Goal: Transaction & Acquisition: Purchase product/service

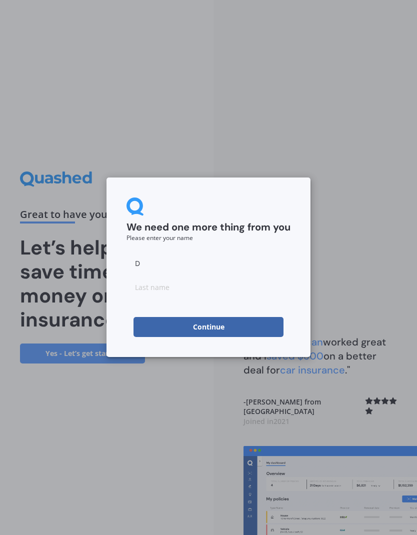
click at [174, 264] on input "D" at bounding box center [208, 263] width 164 height 20
type input "[PERSON_NAME]"
click at [203, 291] on input at bounding box center [208, 287] width 164 height 20
type input "Paterson"
click at [238, 328] on button "Continue" at bounding box center [208, 327] width 150 height 20
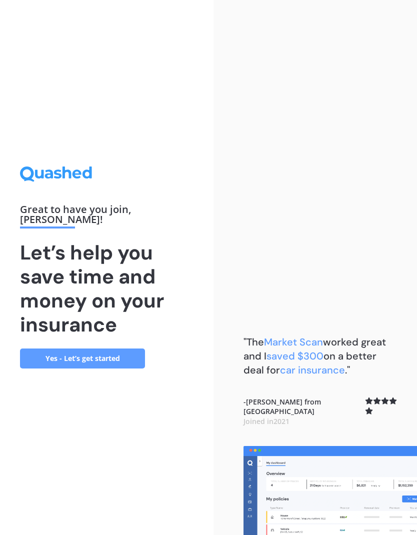
click at [111, 368] on link "Yes - Let’s get started" at bounding box center [82, 358] width 125 height 20
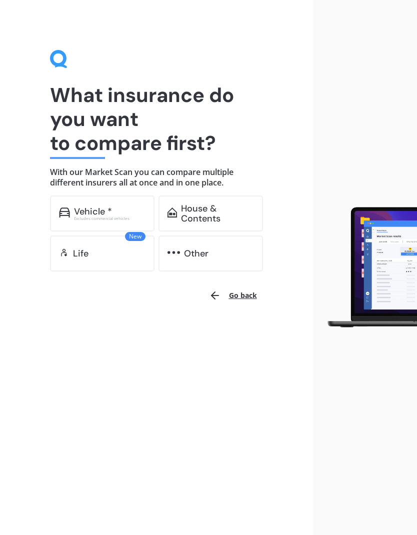
click at [122, 220] on div "Excludes commercial vehicles" at bounding box center [109, 218] width 71 height 4
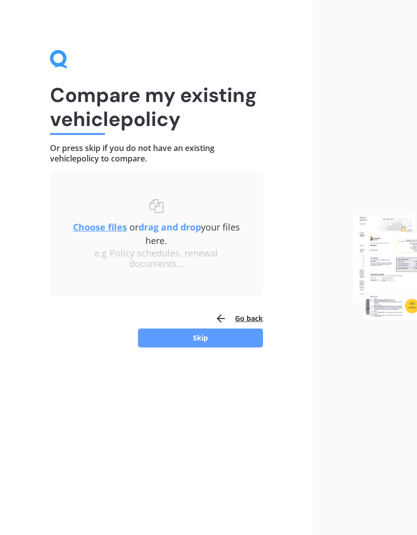
click at [251, 320] on button "Go back" at bounding box center [239, 318] width 48 height 20
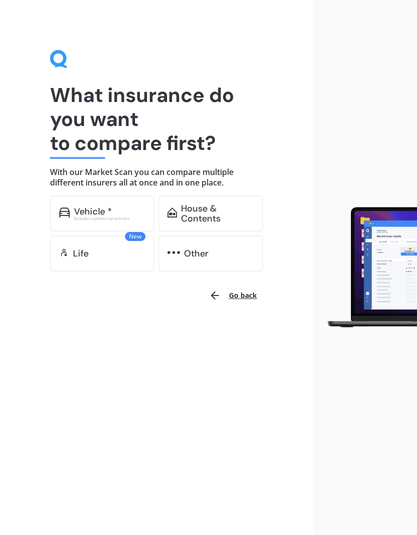
click at [245, 299] on button "Go back" at bounding box center [233, 295] width 60 height 24
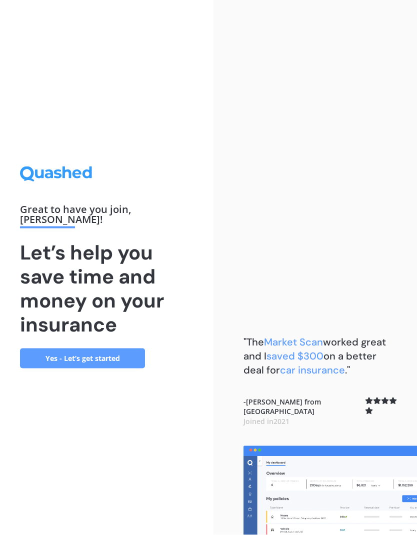
scroll to position [40, 0]
click at [113, 348] on link "Yes - Let’s get started" at bounding box center [82, 358] width 125 height 20
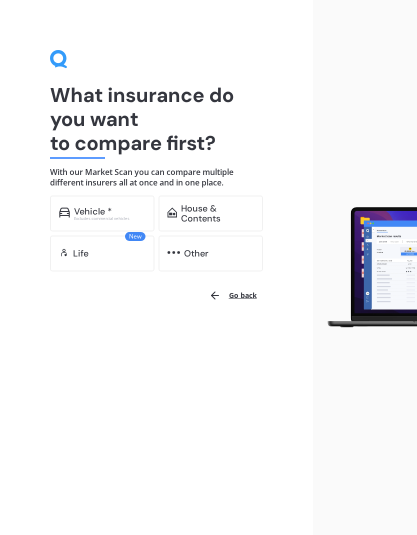
click at [216, 258] on div "Other" at bounding box center [210, 253] width 104 height 36
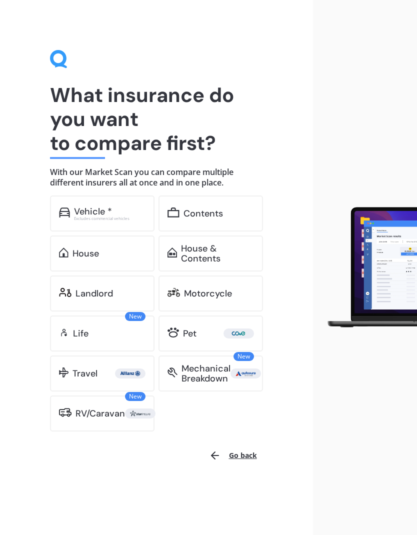
click at [120, 216] on div "Excludes commercial vehicles" at bounding box center [109, 218] width 71 height 4
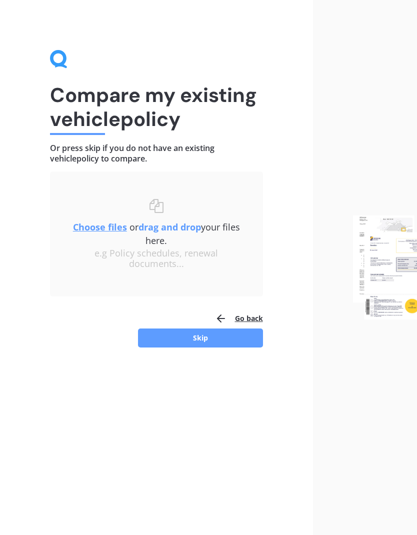
click at [247, 339] on button "Skip" at bounding box center [200, 337] width 125 height 19
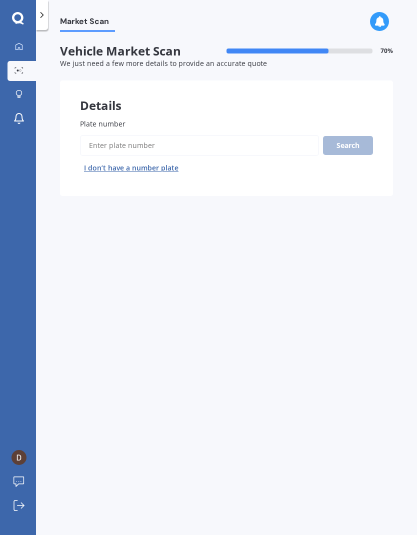
click at [226, 141] on input "Plate number" at bounding box center [199, 145] width 239 height 21
type input "Lgf279"
click at [351, 150] on button "Search" at bounding box center [348, 145] width 50 height 19
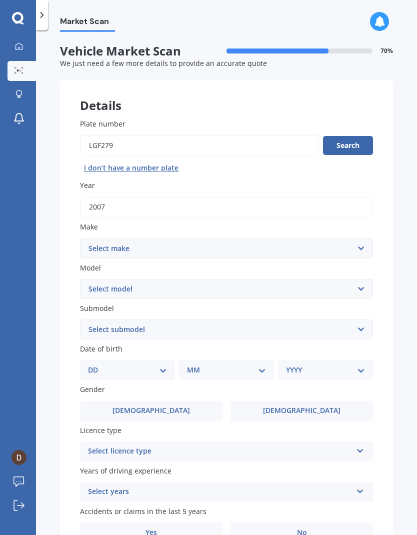
click at [191, 247] on select "Select make AC ALFA ROMEO ASTON MARTIN AUDI AUSTIN BEDFORD Bentley BMW BYD CADI…" at bounding box center [226, 248] width 293 height 20
select select "LANDROVER"
click at [171, 286] on select "Select model 110 130 90 Defender Discovery Evoque Freelander Range Rover Range …" at bounding box center [226, 289] width 293 height 20
select select "DISCOVERY"
click at [176, 333] on select "Select submodel (All other) Diesel V8 petrol" at bounding box center [226, 329] width 293 height 20
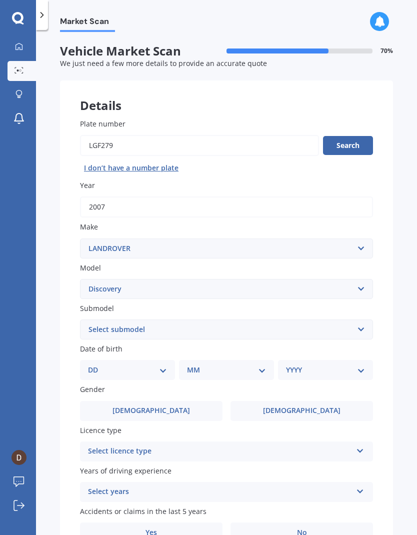
select select "DIESEL"
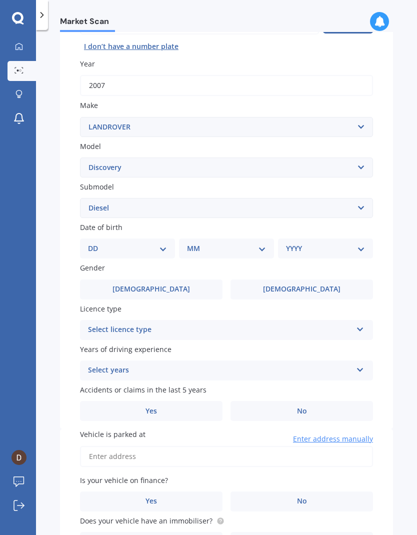
scroll to position [123, 0]
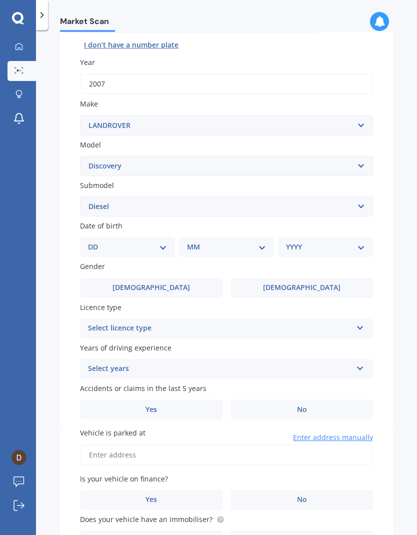
click at [160, 245] on select "DD 01 02 03 04 05 06 07 08 09 10 11 12 13 14 15 16 17 18 19 20 21 22 23 24 25 2…" at bounding box center [127, 246] width 79 height 11
select select "12"
click at [215, 246] on select "MM 01 02 03 04 05 06 07 08 09 10 11 12" at bounding box center [228, 246] width 75 height 11
click at [229, 241] on select "MM 01 02 03 04 05 06 07 08 09 10 11 12" at bounding box center [228, 246] width 75 height 11
select select "06"
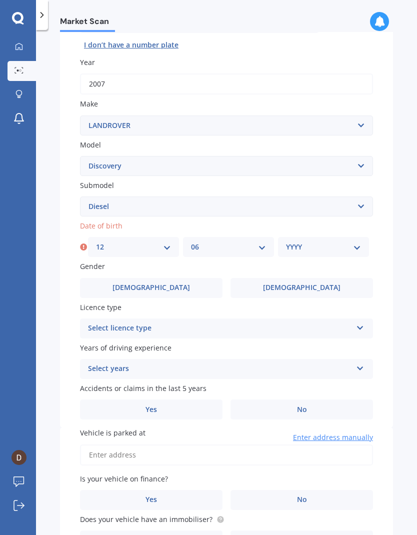
click at [312, 241] on select "YYYY 2025 2024 2023 2022 2021 2020 2019 2018 2017 2016 2015 2014 2013 2012 2011…" at bounding box center [323, 246] width 75 height 11
select select "1988"
click at [175, 282] on label "[DEMOGRAPHIC_DATA]" at bounding box center [151, 288] width 142 height 20
click at [0, 0] on input "[DEMOGRAPHIC_DATA]" at bounding box center [0, 0] width 0 height 0
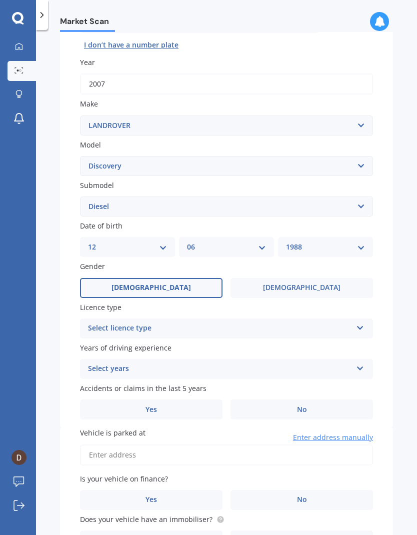
click at [190, 322] on div "Select licence type" at bounding box center [220, 328] width 264 height 12
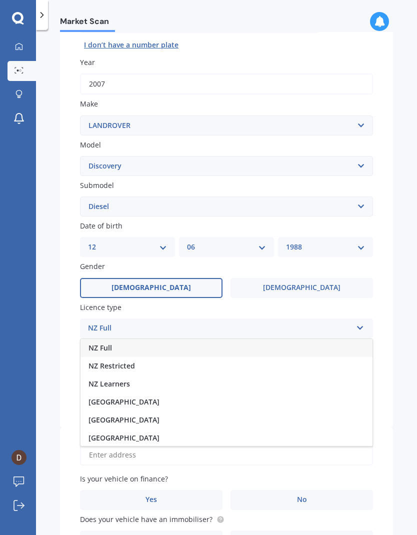
click at [157, 339] on div "NZ Full" at bounding box center [226, 348] width 292 height 18
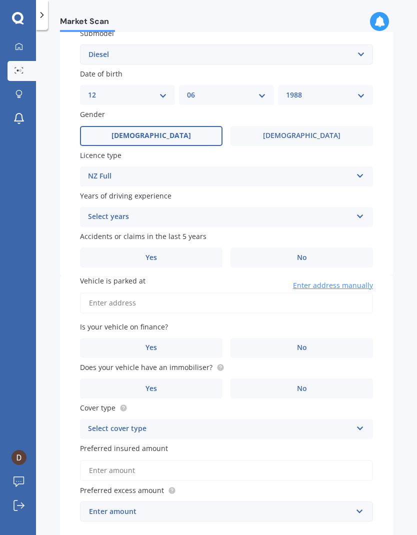
scroll to position [274, 0]
click at [213, 214] on div "Select years" at bounding box center [220, 217] width 264 height 12
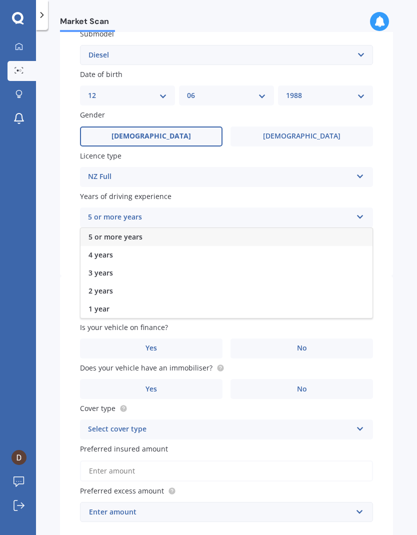
click at [156, 231] on div "5 or more years" at bounding box center [226, 237] width 292 height 18
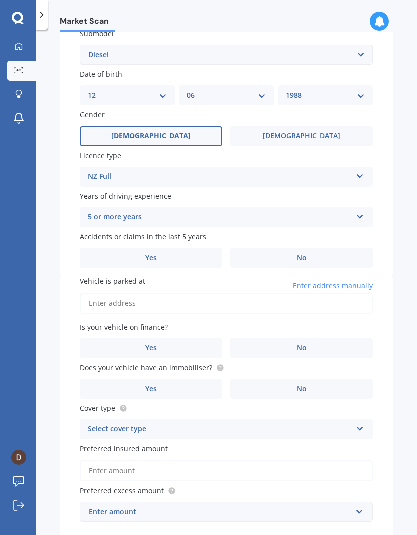
click at [296, 248] on label "No" at bounding box center [301, 258] width 142 height 20
click at [0, 0] on input "No" at bounding box center [0, 0] width 0 height 0
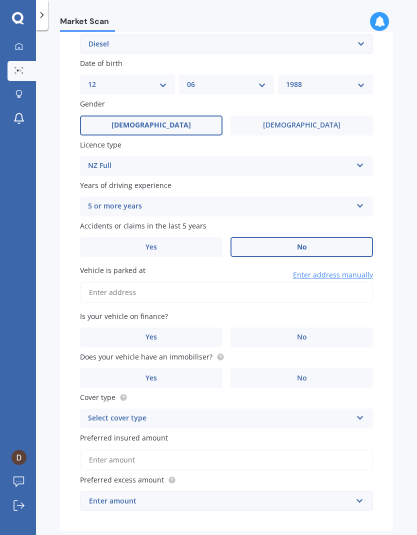
scroll to position [285, 0]
click at [180, 285] on input "Vehicle is parked at" at bounding box center [226, 292] width 293 height 21
type input "[STREET_ADDRESS][PERSON_NAME]"
click at [298, 333] on span "No" at bounding box center [302, 337] width 10 height 8
click at [0, 0] on input "No" at bounding box center [0, 0] width 0 height 0
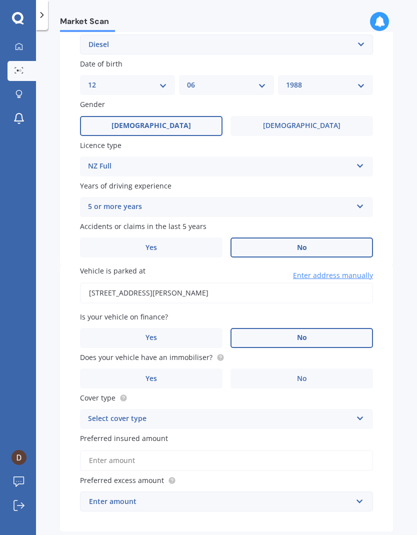
click at [178, 368] on label "Yes" at bounding box center [151, 378] width 142 height 20
click at [0, 0] on input "Yes" at bounding box center [0, 0] width 0 height 0
click at [233, 413] on div "Select cover type" at bounding box center [220, 419] width 264 height 12
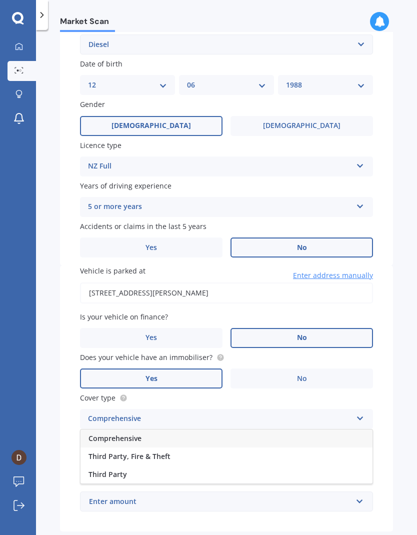
click at [163, 429] on div "Comprehensive" at bounding box center [226, 438] width 292 height 18
click at [209, 450] on input "Preferred insured amount" at bounding box center [226, 460] width 293 height 21
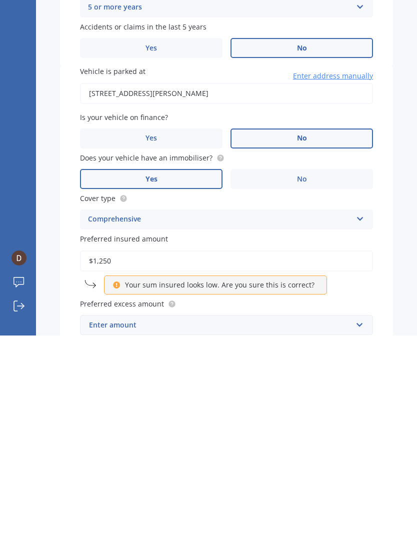
type input "$12,500"
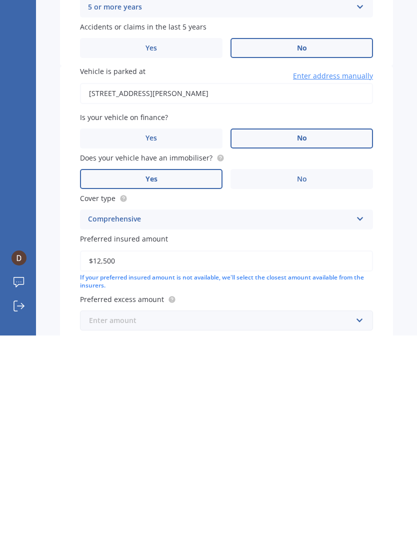
click at [306, 510] on input "text" at bounding box center [223, 519] width 284 height 19
click at [231, 529] on div "$100" at bounding box center [226, 538] width 292 height 18
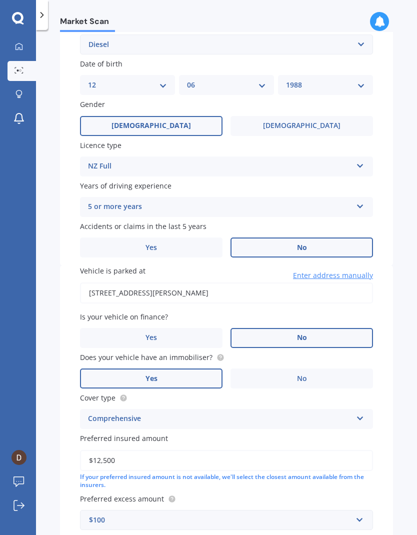
select select "12"
select select "06"
select select "1988"
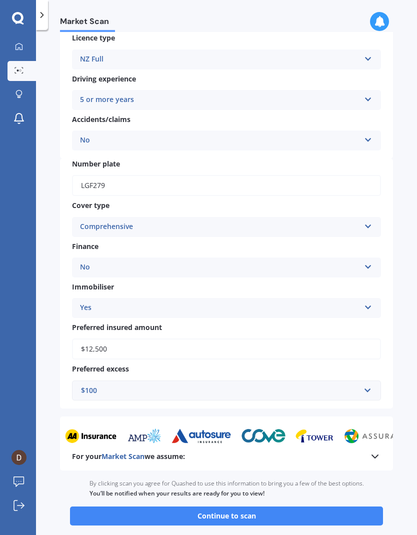
scroll to position [192, 0]
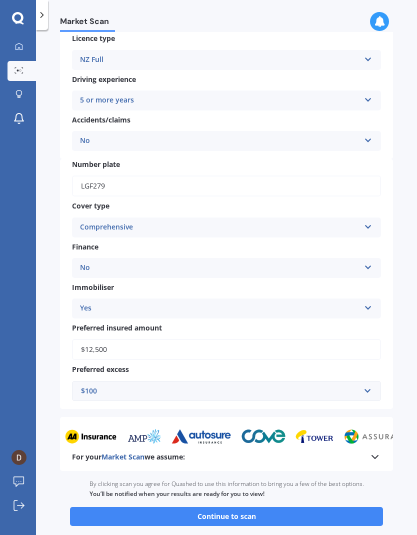
click at [248, 507] on button "Continue to scan" at bounding box center [226, 516] width 313 height 19
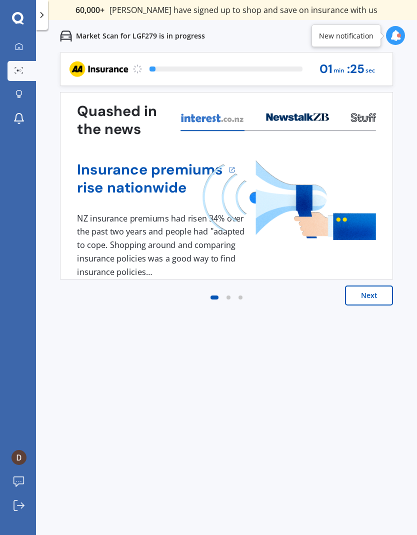
click at [369, 298] on button "Next" at bounding box center [369, 295] width 48 height 20
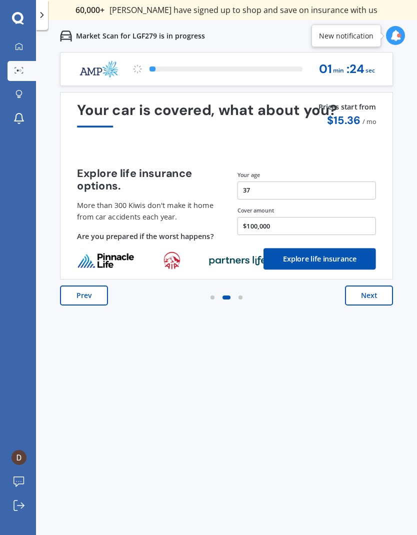
click at [373, 292] on button "Next" at bounding box center [369, 295] width 48 height 20
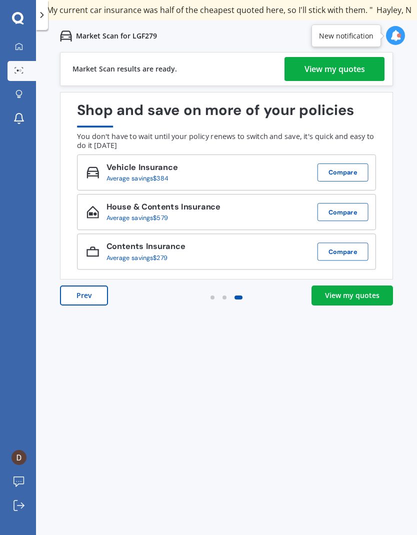
click at [357, 296] on div "View my quotes" at bounding box center [352, 295] width 54 height 10
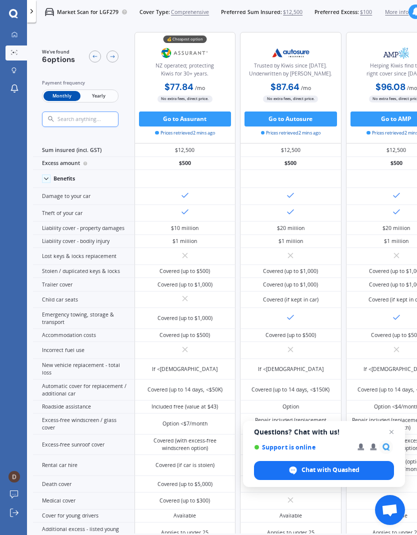
click at [200, 117] on button "Go to Assurant" at bounding box center [185, 118] width 92 height 15
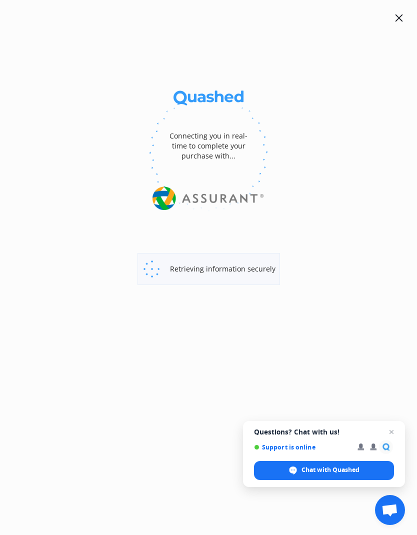
select select "Monthly"
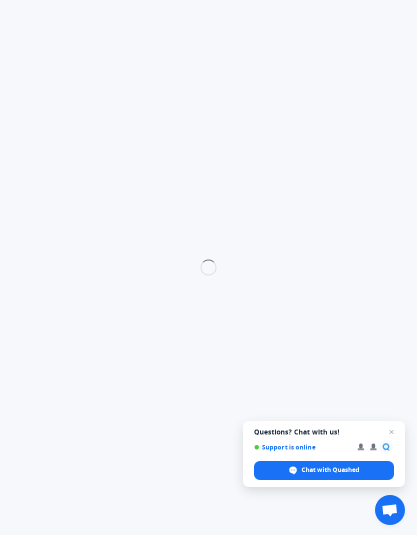
select select "full"
select select "0"
select select "Canterbury"
select select "LANDROVER"
select select "DISCOVERY"
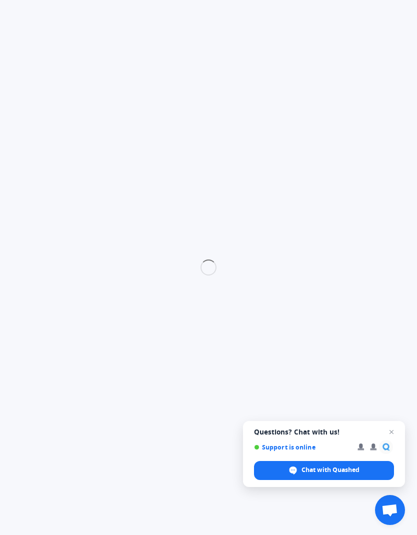
select select "DIESEL"
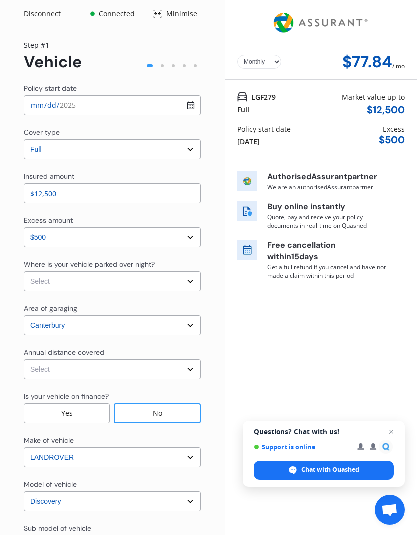
click at [193, 106] on input "[DATE]" at bounding box center [112, 105] width 177 height 20
type input "[DATE]"
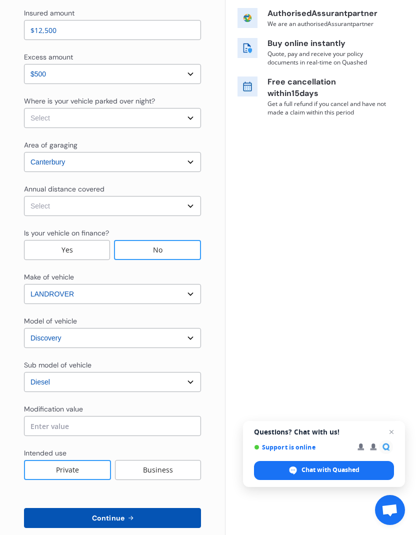
scroll to position [163, 0]
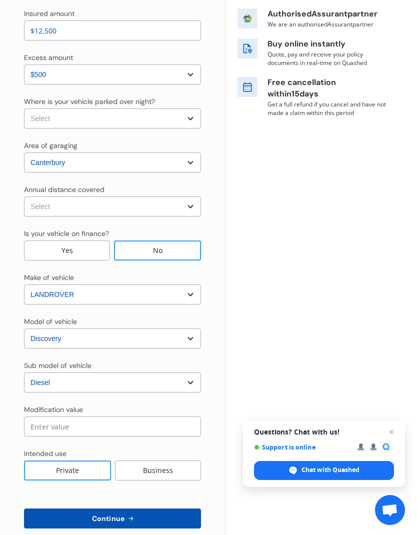
click at [183, 119] on select "Select In a garage On own property On street or road" at bounding box center [112, 118] width 177 height 20
select select "On own property"
click at [190, 208] on select "Select Low (less than 15,000km per year) Average (15,000-30,000km per year) Hig…" at bounding box center [112, 206] width 177 height 20
select select "15000"
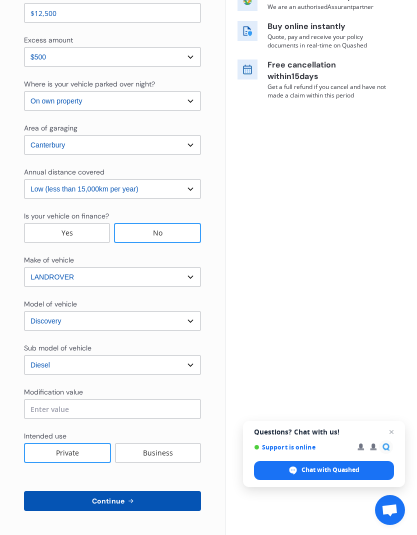
scroll to position [180, 0]
click at [99, 408] on input "text" at bounding box center [112, 409] width 177 height 20
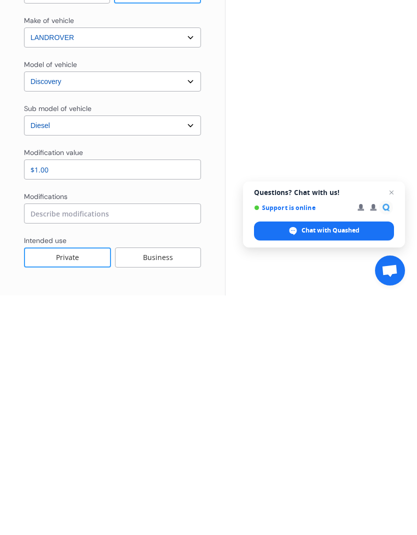
scroll to position [40, 0]
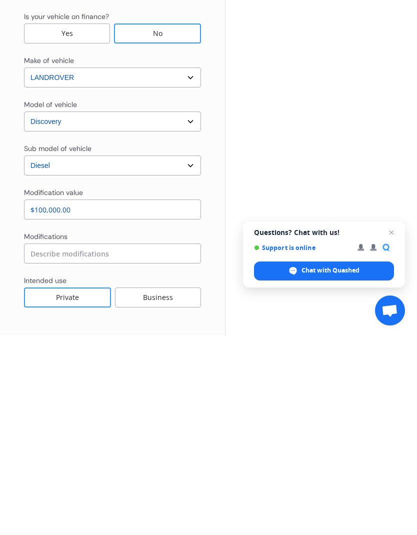
type input "$10,000.00"
click at [149, 443] on input at bounding box center [112, 453] width 177 height 20
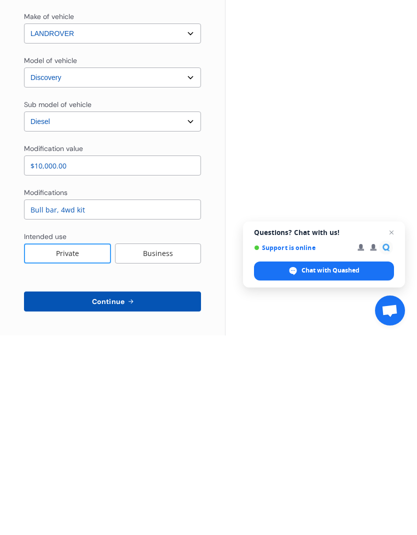
type input "Bull bar, 4wd kit"
click at [145, 491] on button "Continue" at bounding box center [112, 501] width 177 height 20
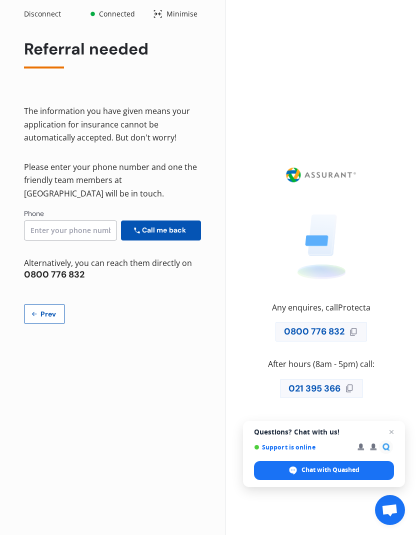
scroll to position [0, 0]
click at [47, 310] on span "Prev" at bounding box center [48, 314] width 20 height 8
select select "Monthly"
select select "full"
select select "0"
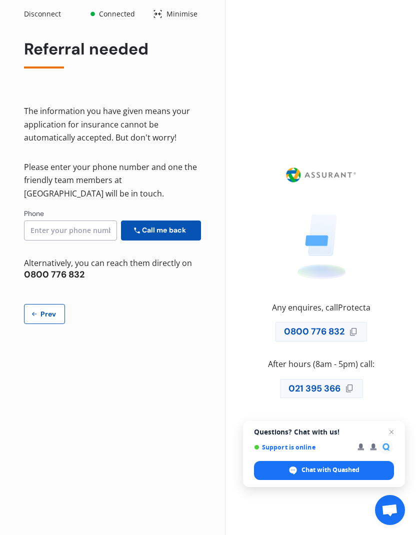
select select "On own property"
select select "Canterbury"
select select "15000"
select select "LANDROVER"
select select "DISCOVERY"
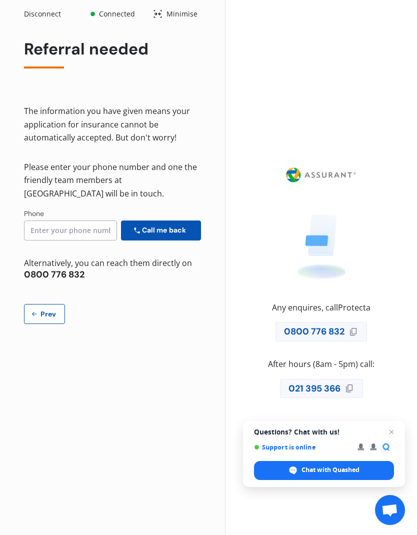
select select "DIESEL"
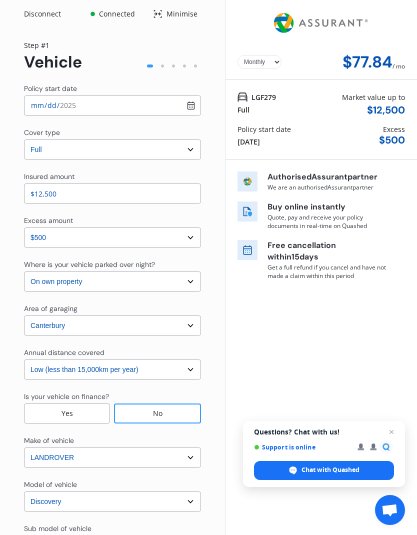
click at [265, 55] on select "Yearly Monthly" at bounding box center [259, 62] width 44 height 14
select select "Yearly"
